Goal: Task Accomplishment & Management: Manage account settings

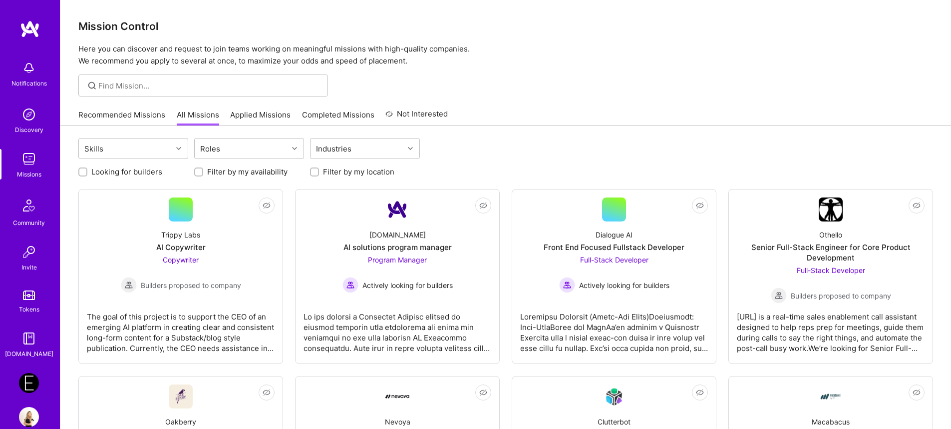
click at [20, 384] on img at bounding box center [29, 383] width 20 height 20
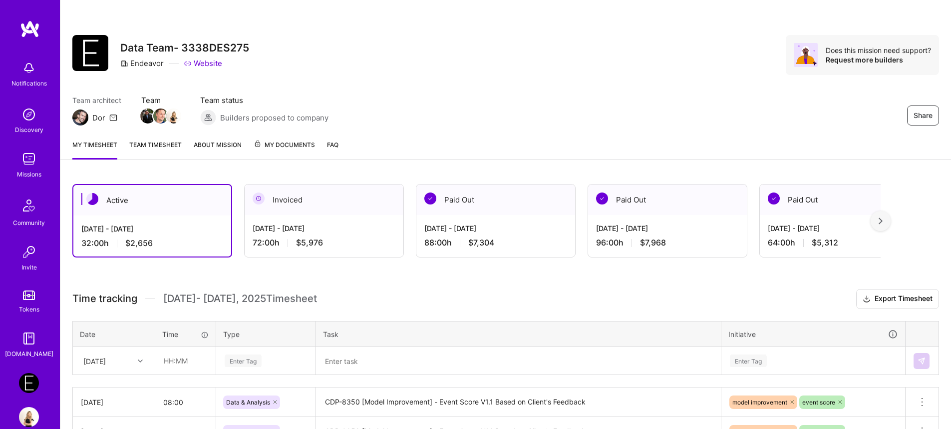
click at [27, 291] on img at bounding box center [29, 294] width 12 height 9
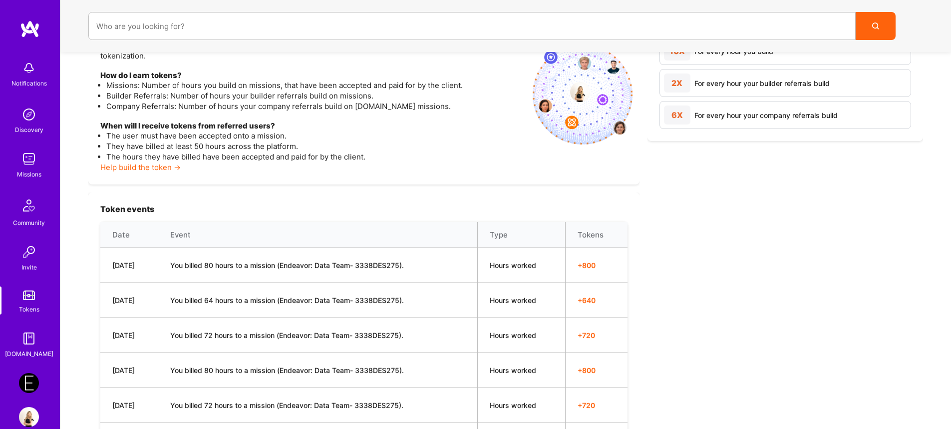
scroll to position [185, 0]
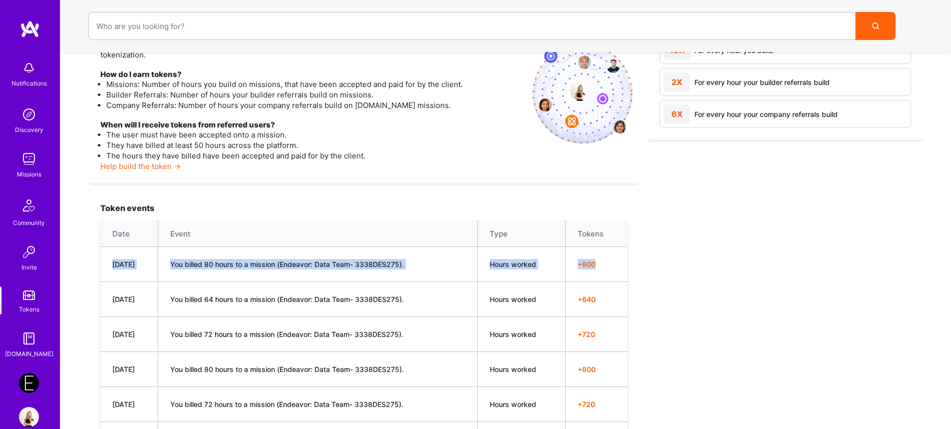
drag, startPoint x: 607, startPoint y: 262, endPoint x: 112, endPoint y: 259, distance: 494.9
click at [112, 259] on tr "[DATE] You billed 80 hours to a mission (Endeavor: Data Team- 3338DES275). Hour…" at bounding box center [363, 264] width 527 height 35
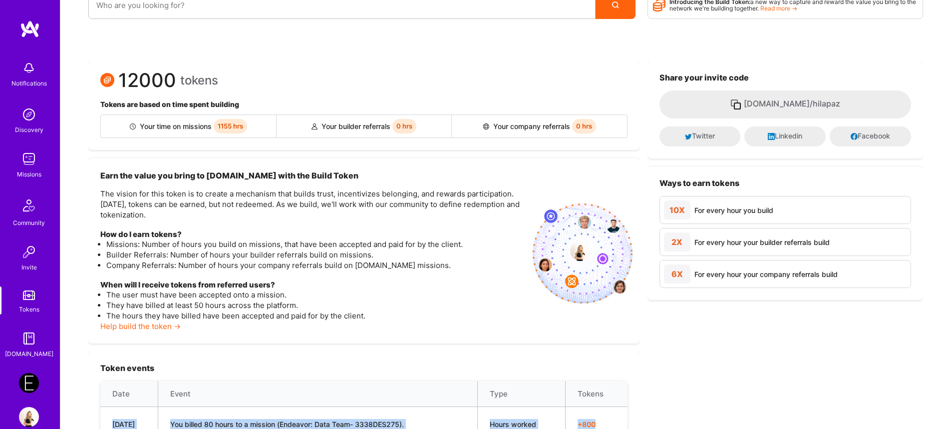
scroll to position [0, 0]
